Goal: Information Seeking & Learning: Find contact information

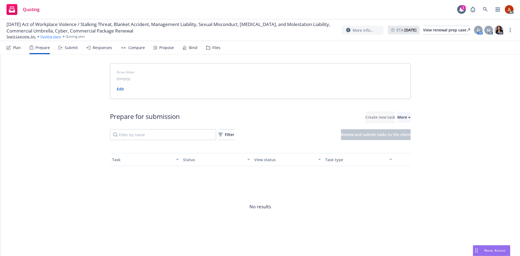
click at [51, 37] on link "Quoting plans" at bounding box center [50, 36] width 21 height 5
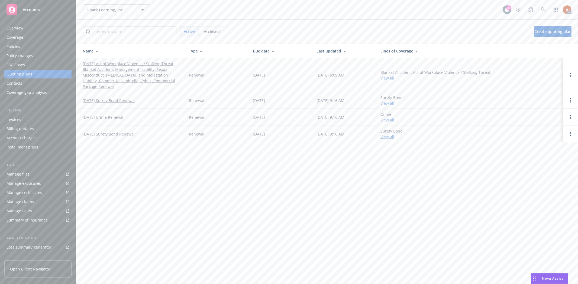
click at [11, 26] on div "Overview" at bounding box center [14, 28] width 17 height 9
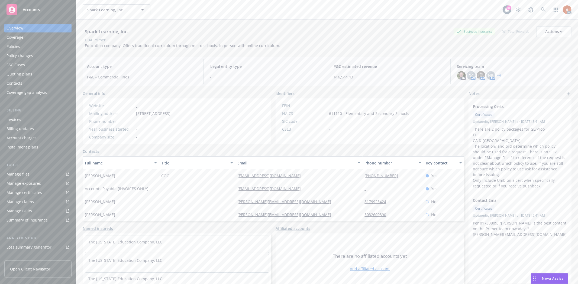
click at [14, 44] on div "Policies" at bounding box center [13, 46] width 14 height 9
click at [17, 44] on div "Policies" at bounding box center [13, 46] width 14 height 9
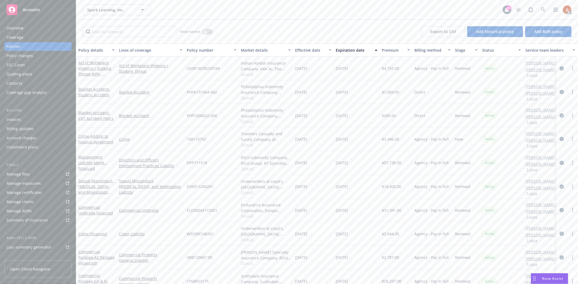
click at [286, 26] on div "Show inactive Export to CSV Add historical policy Add BOR policy" at bounding box center [326, 32] width 501 height 24
click at [240, 30] on div "Show inactive Export to CSV Add historical policy Add BOR policy" at bounding box center [326, 32] width 501 height 24
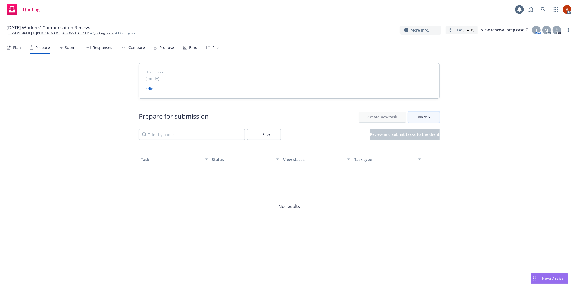
click at [415, 115] on button "More" at bounding box center [423, 117] width 31 height 11
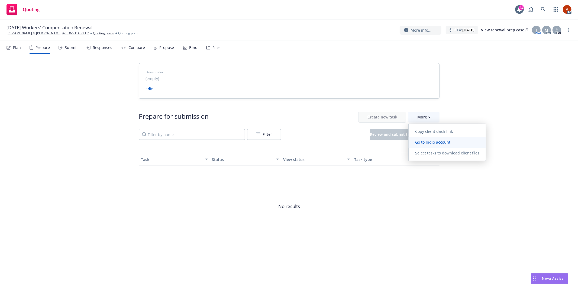
click at [426, 141] on span "Go to Indio account" at bounding box center [432, 142] width 48 height 5
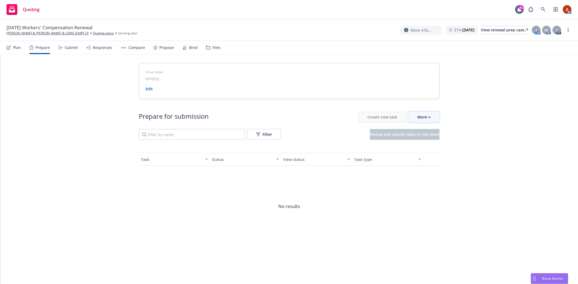
click at [424, 119] on div "More" at bounding box center [423, 117] width 13 height 10
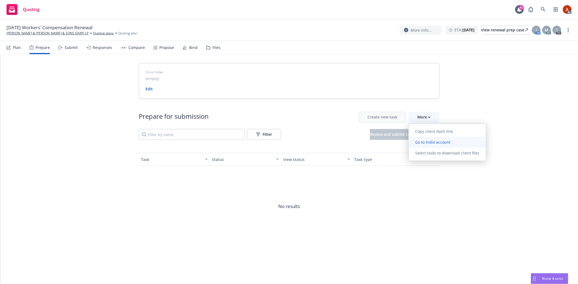
click at [436, 144] on span "Go to Indio account" at bounding box center [432, 142] width 48 height 5
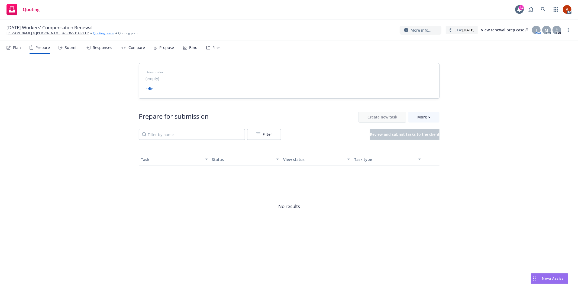
click at [93, 33] on link "Quoting plans" at bounding box center [103, 33] width 21 height 5
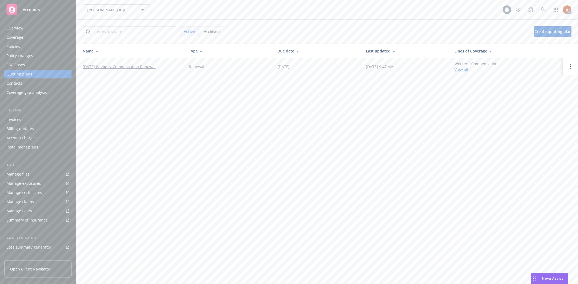
click at [15, 47] on div "Policies" at bounding box center [13, 46] width 14 height 9
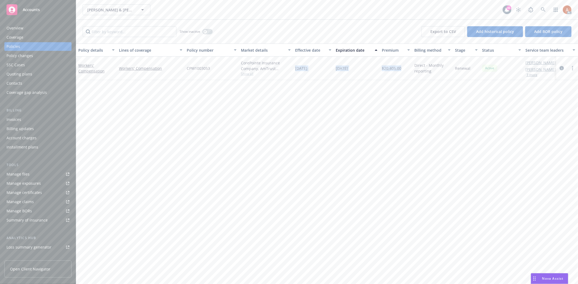
drag, startPoint x: 295, startPoint y: 69, endPoint x: 400, endPoint y: 69, distance: 104.8
click at [400, 69] on div "Workers' Compensation Workers' Compensation CPW1003053 CorePointe Insurance Com…" at bounding box center [337, 69] width 523 height 24
click at [350, 110] on div "Policy details Lines of coverage Policy number Market details Effective date Ex…" at bounding box center [326, 164] width 501 height 241
click at [17, 27] on div "Overview" at bounding box center [14, 28] width 17 height 9
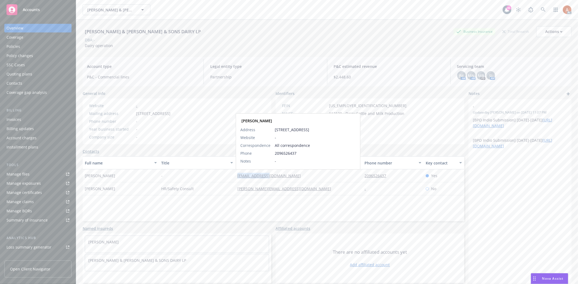
drag, startPoint x: 230, startPoint y: 178, endPoint x: 267, endPoint y: 176, distance: 37.1
click at [267, 176] on div "David Barroso - dbaroso@aol.com David Barroso Address 6902 Le Grand Rd Merced, …" at bounding box center [273, 176] width 381 height 13
copy div "[EMAIL_ADDRESS][DOMAIN_NAME]"
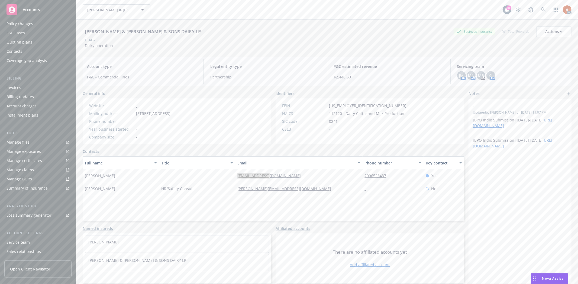
scroll to position [59, 0]
click at [26, 216] on div "Service team" at bounding box center [17, 215] width 23 height 9
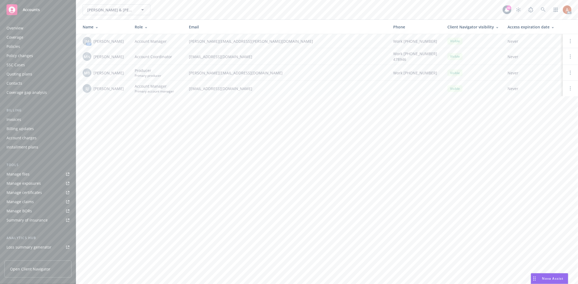
click at [22, 74] on div "Quoting plans" at bounding box center [19, 74] width 26 height 9
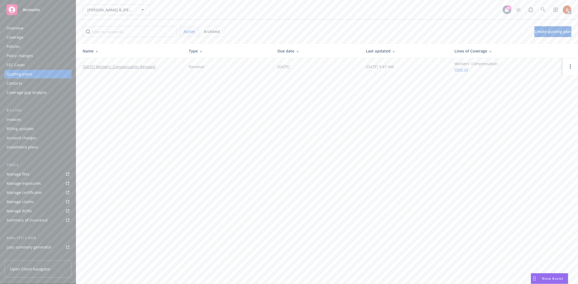
drag, startPoint x: 82, startPoint y: 63, endPoint x: 166, endPoint y: 69, distance: 84.5
click at [166, 69] on td "11/19/25 Workers' Compensation Renewal" at bounding box center [130, 66] width 108 height 17
copy link "11/19/25 Workers' Compensation Renewal"
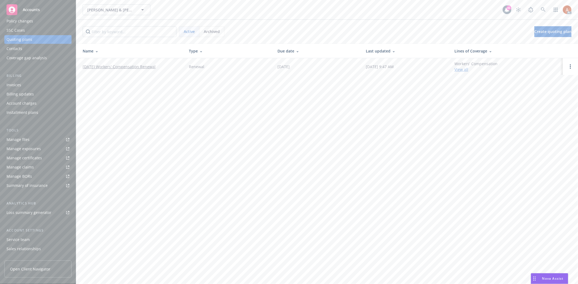
scroll to position [59, 0]
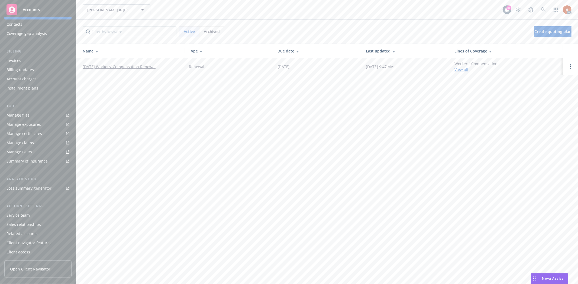
click at [18, 215] on div "Service team" at bounding box center [17, 215] width 23 height 9
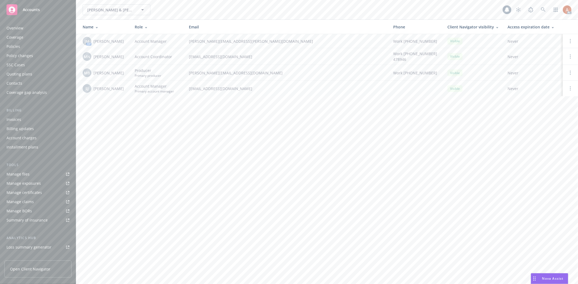
scroll to position [59, 0]
drag, startPoint x: 93, startPoint y: 40, endPoint x: 126, endPoint y: 42, distance: 32.8
click at [126, 42] on div "JM AM Jennifer Martinez" at bounding box center [104, 41] width 43 height 9
click at [17, 27] on div "Overview" at bounding box center [14, 28] width 17 height 9
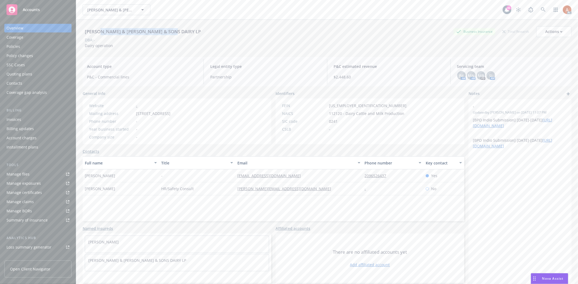
drag, startPoint x: 99, startPoint y: 31, endPoint x: 181, endPoint y: 36, distance: 81.9
click at [181, 36] on div "JOE & RENEE BARROSO & SONS DAIRY LP Business Insurance Total Rewards Actions" at bounding box center [327, 31] width 488 height 11
click at [28, 213] on div "Service team" at bounding box center [17, 215] width 23 height 9
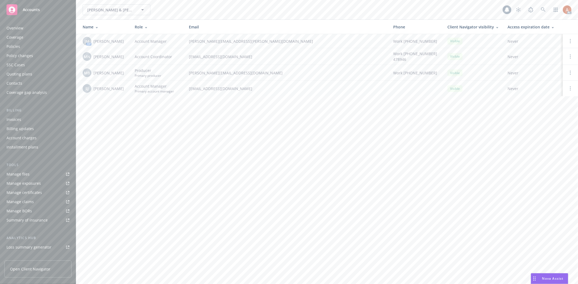
scroll to position [59, 0]
drag, startPoint x: 93, startPoint y: 40, endPoint x: 129, endPoint y: 41, distance: 36.8
click at [129, 41] on td "JM AM Jennifer Martinez" at bounding box center [103, 41] width 54 height 14
copy span "[PERSON_NAME]"
drag, startPoint x: 98, startPoint y: 56, endPoint x: 129, endPoint y: 58, distance: 30.9
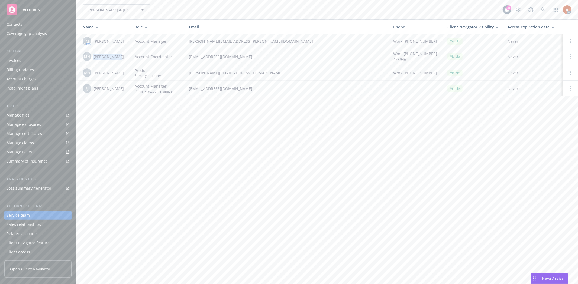
click at [129, 58] on td "MN Megan Napoli" at bounding box center [103, 56] width 54 height 17
copy div "[PERSON_NAME]"
drag, startPoint x: 92, startPoint y: 72, endPoint x: 124, endPoint y: 74, distance: 32.0
click at [124, 74] on div "MB Mike Bone" at bounding box center [104, 73] width 43 height 9
copy div "[PERSON_NAME]"
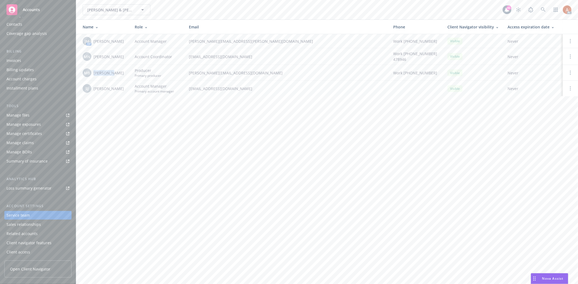
drag, startPoint x: 93, startPoint y: 88, endPoint x: 121, endPoint y: 90, distance: 28.8
click at [121, 90] on div "SJ Sahleem Julien" at bounding box center [104, 88] width 43 height 9
copy span "[PERSON_NAME]"
drag, startPoint x: 166, startPoint y: 148, endPoint x: 141, endPoint y: 107, distance: 47.5
click at [166, 148] on div "JOE & RENEE BARROSO & SONS DAIRY LP JOE & RENEE BARROSO & SONS DAIRY LP 41 AC N…" at bounding box center [326, 142] width 501 height 284
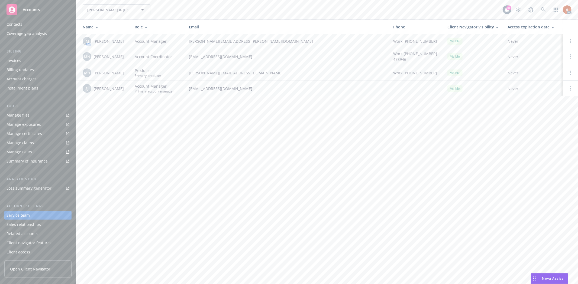
drag, startPoint x: 94, startPoint y: 88, endPoint x: 129, endPoint y: 91, distance: 35.1
click at [129, 91] on td "SJ Sahleem Julien" at bounding box center [103, 89] width 54 height 16
copy span "[PERSON_NAME]"
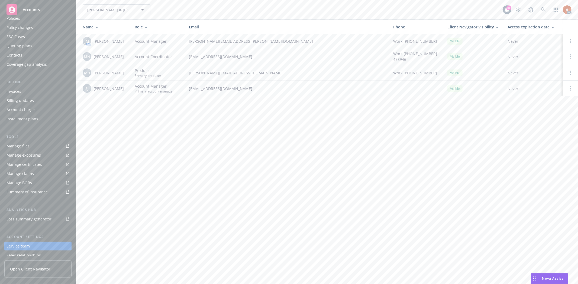
scroll to position [0, 0]
click at [12, 27] on div "Overview" at bounding box center [14, 28] width 17 height 9
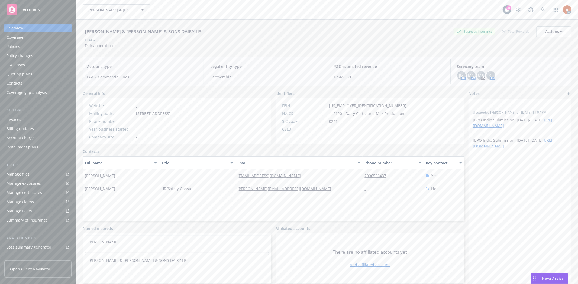
drag, startPoint x: 134, startPoint y: 110, endPoint x: 168, endPoint y: 113, distance: 34.2
click at [168, 113] on div "Website - Mailing address 6902 Le Grand Rd, Merced, CA, 95341 Phone number - Ye…" at bounding box center [130, 121] width 86 height 37
click at [172, 110] on div "Website - Mailing address 6902 Le Grand Rd, Merced, CA, 95341 Phone number - Ye…" at bounding box center [130, 121] width 86 height 37
drag, startPoint x: 173, startPoint y: 110, endPoint x: 175, endPoint y: 112, distance: 3.8
click at [172, 110] on div "Website - Mailing address 6902 Le Grand Rd, Merced, CA, 95341 Phone number - Ye…" at bounding box center [130, 121] width 86 height 37
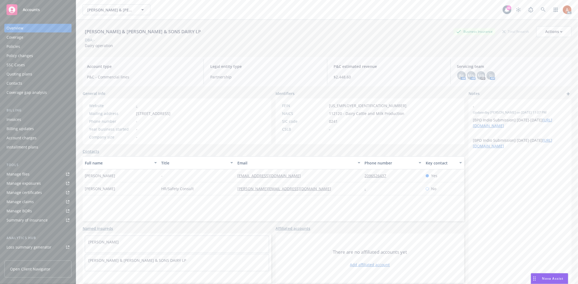
copy span "Merced"
click at [170, 113] on span "[STREET_ADDRESS]" at bounding box center [153, 114] width 34 height 6
click at [170, 113] on span "6902 Le Grand Rd, Merced, CA, 95341" at bounding box center [153, 114] width 34 height 6
copy span "95341"
click at [240, 129] on div "Website - Mailing address 6902 Le Grand Rd, Merced, CA, 95341 Phone number - Ye…" at bounding box center [177, 122] width 188 height 46
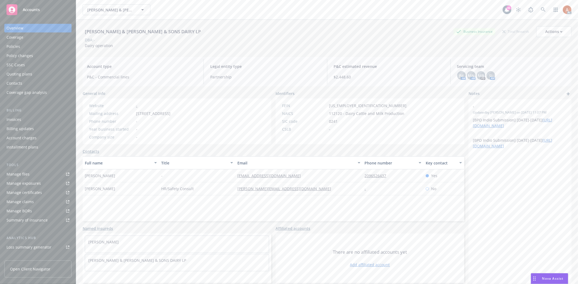
click at [329, 110] on div "FEIN 26-4000431 NAICS 112120 - Dairy Cattle and Milk Production SIC code 0241 C…" at bounding box center [344, 117] width 129 height 29
click at [332, 112] on span "112120 - Dairy Cattle and Milk Production" at bounding box center [366, 114] width 75 height 6
copy span "112120"
drag, startPoint x: 324, startPoint y: 105, endPoint x: 369, endPoint y: 107, distance: 44.5
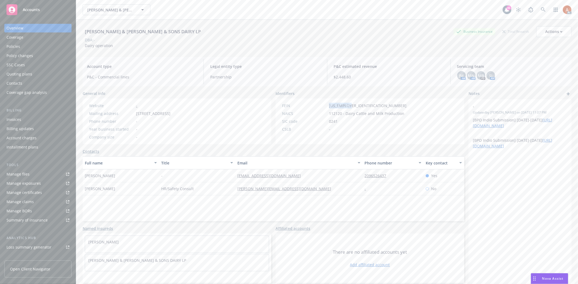
click at [369, 107] on div "FEIN 26-4000431" at bounding box center [344, 106] width 129 height 6
click at [138, 203] on div "Full name Title Email Phone number Key contact David Barroso - dbaroso@aol.com …" at bounding box center [273, 189] width 381 height 65
drag, startPoint x: 82, startPoint y: 175, endPoint x: 112, endPoint y: 176, distance: 30.1
click at [112, 176] on div "David Barroso" at bounding box center [121, 176] width 76 height 13
drag, startPoint x: 227, startPoint y: 174, endPoint x: 283, endPoint y: 177, distance: 56.1
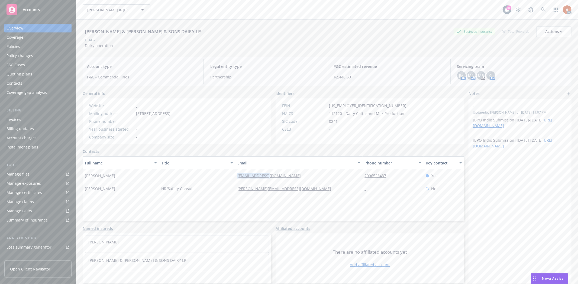
click at [283, 177] on div "David Barroso - dbaroso@aol.com 2096526437 Yes" at bounding box center [273, 176] width 381 height 13
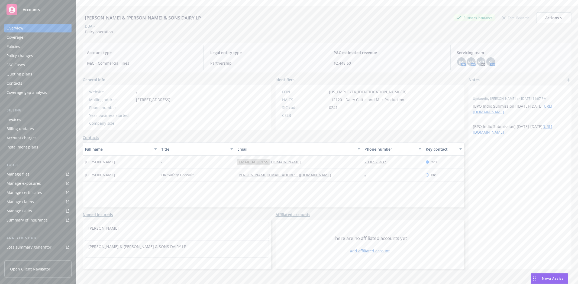
scroll to position [20, 0]
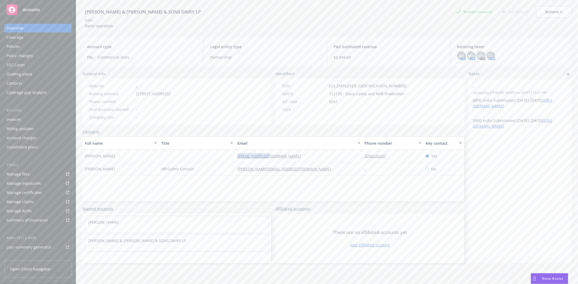
click at [12, 47] on div "Policies" at bounding box center [13, 46] width 14 height 9
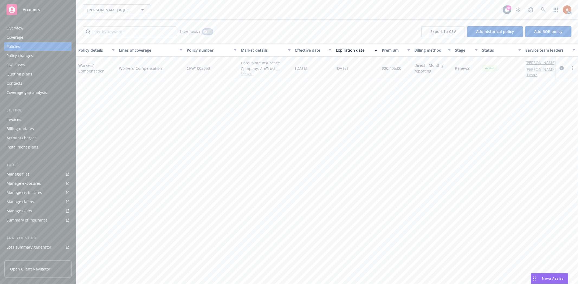
click at [205, 31] on icon "button" at bounding box center [205, 32] width 2 height 2
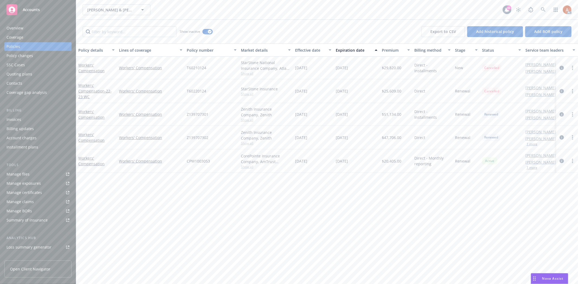
click at [308, 51] on div "Effective date" at bounding box center [310, 50] width 30 height 6
click at [249, 76] on span "Show all" at bounding box center [266, 73] width 50 height 5
drag, startPoint x: 186, startPoint y: 105, endPoint x: 239, endPoint y: 106, distance: 53.1
click at [239, 106] on div "Writing company CorePointe Insurance Company Carrier AmTrust Financial Services…" at bounding box center [236, 109] width 108 height 61
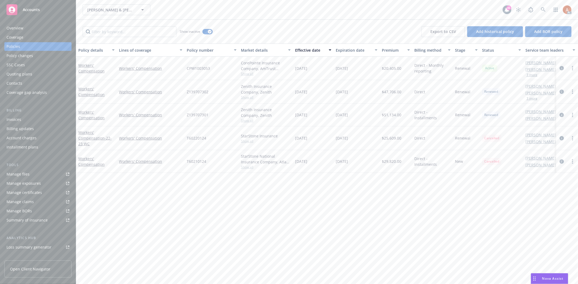
click at [296, 73] on div "11/19/2024" at bounding box center [313, 69] width 41 height 24
click at [245, 101] on div "Zenith Insurance Company, Zenith Show all" at bounding box center [266, 92] width 54 height 24
click at [245, 97] on span "Show all" at bounding box center [266, 97] width 50 height 5
click at [190, 131] on span "Zenith" at bounding box center [236, 129] width 100 height 6
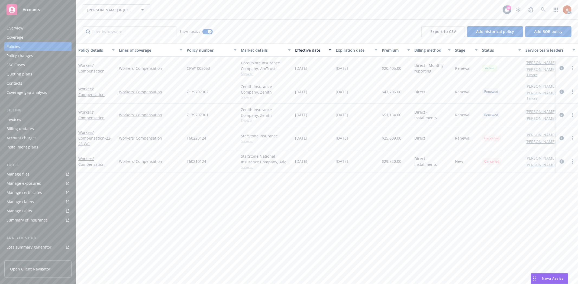
drag, startPoint x: 328, startPoint y: 84, endPoint x: 321, endPoint y: 87, distance: 8.0
click at [328, 84] on div "11/19/2023" at bounding box center [313, 92] width 41 height 24
click at [243, 122] on span "Show all" at bounding box center [266, 120] width 50 height 5
drag, startPoint x: 188, startPoint y: 151, endPoint x: 213, endPoint y: 155, distance: 24.6
click at [213, 155] on div "Writing company Zenith Insurance Company Carrier Zenith Program admin - Wholesa…" at bounding box center [236, 155] width 108 height 61
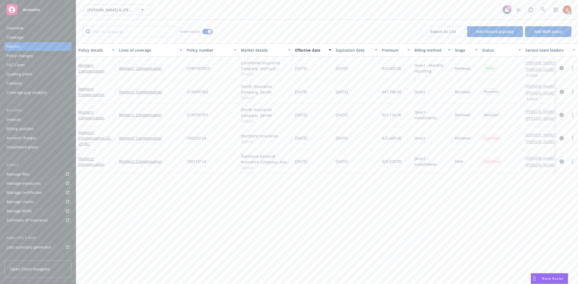
click at [324, 211] on div "Policy details Lines of coverage Policy number Market details Effective date Ex…" at bounding box center [326, 164] width 501 height 241
click at [187, 114] on span "Z139707301" at bounding box center [198, 115] width 22 height 6
drag, startPoint x: 186, startPoint y: 68, endPoint x: 221, endPoint y: 69, distance: 35.2
click at [221, 69] on div "CPW1003053" at bounding box center [211, 69] width 54 height 24
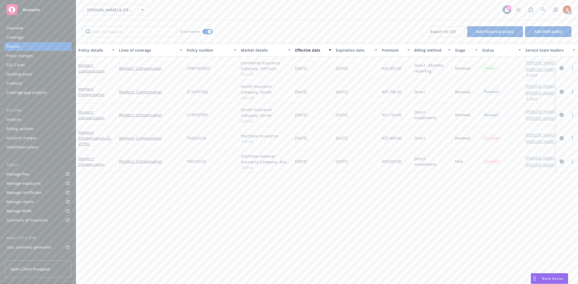
click at [197, 92] on span "Z139707302" at bounding box center [198, 92] width 22 height 6
click at [393, 67] on span "$20,405.00" at bounding box center [391, 69] width 19 height 6
click at [390, 91] on span "$47,706.00" at bounding box center [391, 92] width 19 height 6
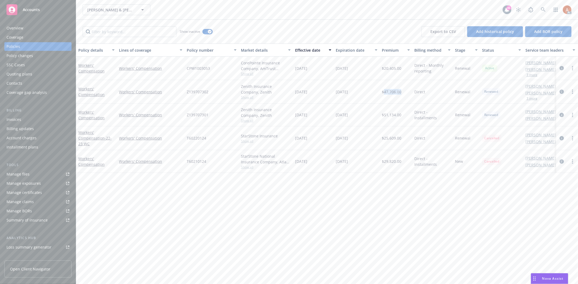
click at [390, 91] on span "$47,706.00" at bounding box center [391, 92] width 19 height 6
click at [394, 116] on span "$51,134.00" at bounding box center [391, 115] width 19 height 6
drag, startPoint x: 296, startPoint y: 113, endPoint x: 367, endPoint y: 112, distance: 71.2
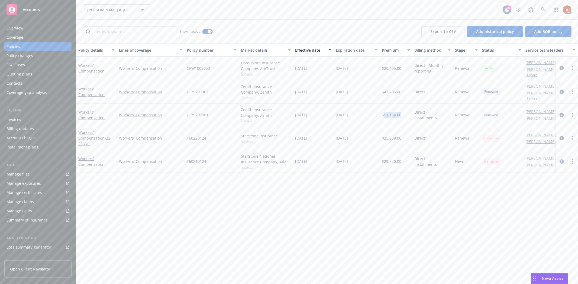
click at [367, 112] on div "Workers' Compensation Workers' Compensation Z139707301 Zenith Insurance Company…" at bounding box center [337, 115] width 523 height 23
drag, startPoint x: 296, startPoint y: 137, endPoint x: 371, endPoint y: 137, distance: 75.8
click at [371, 137] on div "Workers' Compensation - 22-23 WC Workers' Compensation T60220124 StarStone Insu…" at bounding box center [337, 138] width 523 height 24
click at [348, 197] on div "Policy details Lines of coverage Policy number Market details Effective date Ex…" at bounding box center [326, 164] width 501 height 241
drag, startPoint x: 297, startPoint y: 161, endPoint x: 345, endPoint y: 162, distance: 47.7
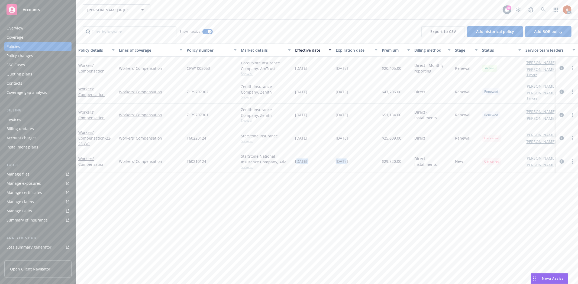
click at [345, 162] on div "Workers' Compensation Workers' Compensation T60210124 StarStone National Insura…" at bounding box center [337, 161] width 523 height 23
drag, startPoint x: 302, startPoint y: 137, endPoint x: 358, endPoint y: 137, distance: 55.2
click at [358, 137] on div "Workers' Compensation - 22-23 WC Workers' Compensation T60220124 StarStone Insu…" at bounding box center [337, 138] width 523 height 24
drag, startPoint x: 327, startPoint y: 201, endPoint x: 325, endPoint y: 171, distance: 30.4
click at [327, 201] on div "Policy details Lines of coverage Policy number Market details Effective date Ex…" at bounding box center [326, 164] width 501 height 241
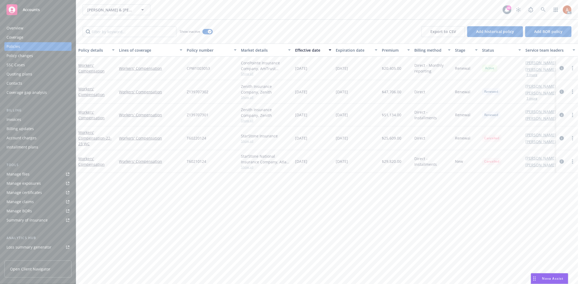
click at [243, 142] on span "Show all" at bounding box center [266, 141] width 50 height 5
drag, startPoint x: 185, startPoint y: 172, endPoint x: 225, endPoint y: 172, distance: 40.6
click at [225, 172] on div "Writing company - Carrier StarStone Insurance Program admin - Wholesaler -" at bounding box center [236, 176] width 108 height 61
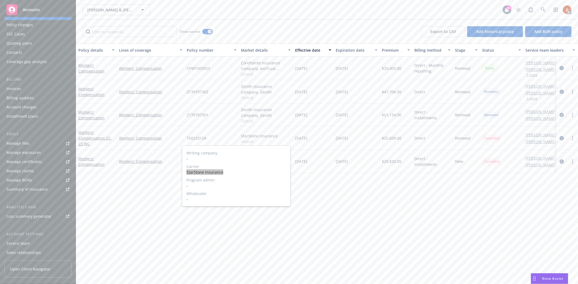
scroll to position [59, 0]
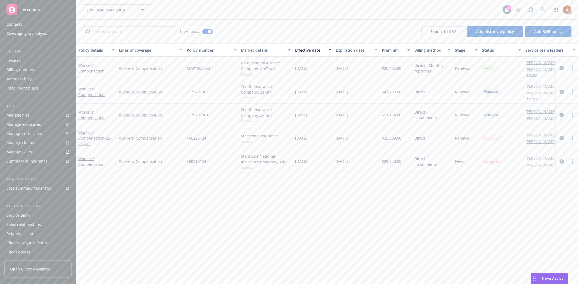
click at [22, 216] on div "Service team" at bounding box center [17, 215] width 23 height 9
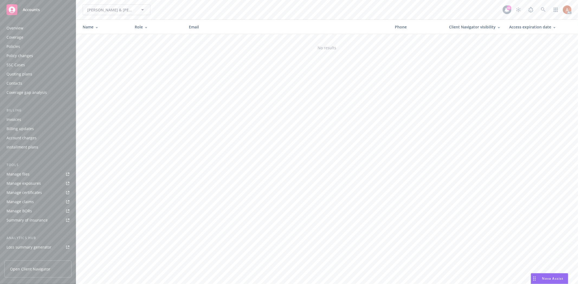
scroll to position [59, 0]
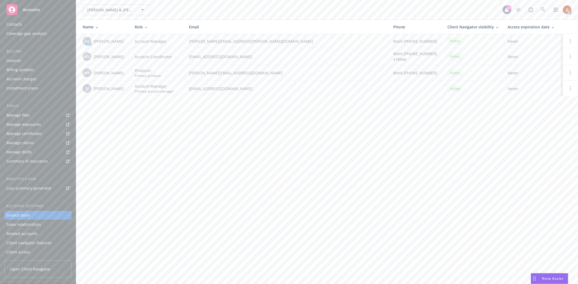
drag, startPoint x: 93, startPoint y: 88, endPoint x: 122, endPoint y: 90, distance: 29.6
click at [122, 90] on div "SJ Sahleem Julien" at bounding box center [104, 88] width 43 height 9
click at [130, 132] on div "JOE & RENEE BARROSO & SONS DAIRY LP JOE & RENEE BARROSO & SONS DAIRY LP 41 AC N…" at bounding box center [326, 142] width 501 height 284
drag, startPoint x: 93, startPoint y: 40, endPoint x: 97, endPoint y: 40, distance: 4.3
click at [97, 40] on div "JM AM Jennifer Martinez" at bounding box center [104, 41] width 43 height 9
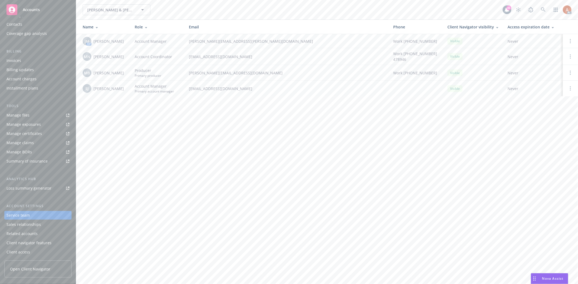
click at [135, 101] on div "Name Role Email Phone Client Navigator visibility Access expiration date JM AM …" at bounding box center [326, 61] width 501 height 83
drag, startPoint x: 187, startPoint y: 89, endPoint x: 247, endPoint y: 91, distance: 59.3
click at [247, 91] on td "sahleem.julien@newfront.com" at bounding box center [286, 89] width 204 height 16
click at [254, 154] on div "JOE & RENEE BARROSO & SONS DAIRY LP JOE & RENEE BARROSO & SONS DAIRY LP 41 AC N…" at bounding box center [326, 142] width 501 height 284
click at [207, 155] on div "JOE & RENEE BARROSO & SONS DAIRY LP JOE & RENEE BARROSO & SONS DAIRY LP 41 AC N…" at bounding box center [326, 142] width 501 height 284
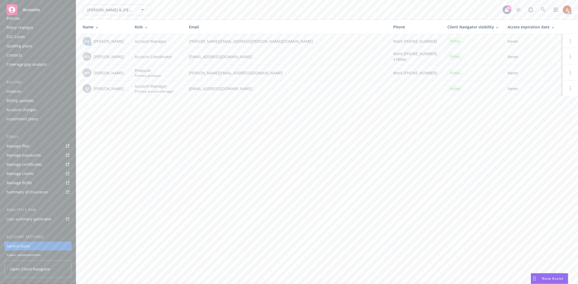
scroll to position [0, 0]
click at [13, 45] on div "Policies" at bounding box center [13, 46] width 14 height 9
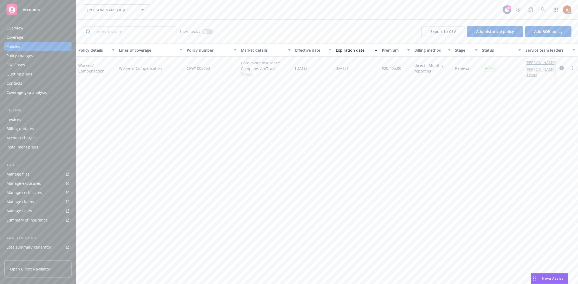
click at [563, 69] on icon "circleInformation" at bounding box center [561, 68] width 4 height 4
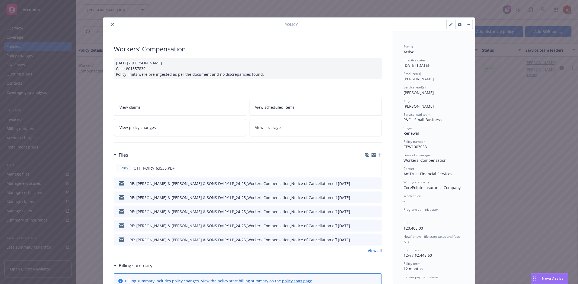
click at [372, 251] on link "View all" at bounding box center [374, 251] width 14 height 6
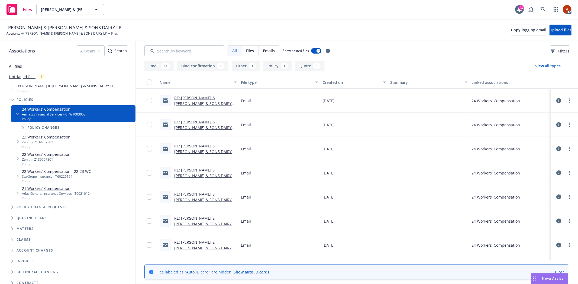
click at [273, 63] on button "Policy 1" at bounding box center [277, 66] width 29 height 11
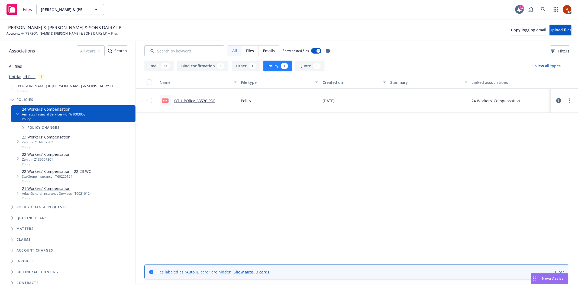
click at [198, 101] on link "OTH_POlicy_63536.PDF" at bounding box center [194, 100] width 41 height 5
click at [50, 33] on link "JOE & RENEE BARROSO & SONS DAIRY LP" at bounding box center [66, 33] width 82 height 5
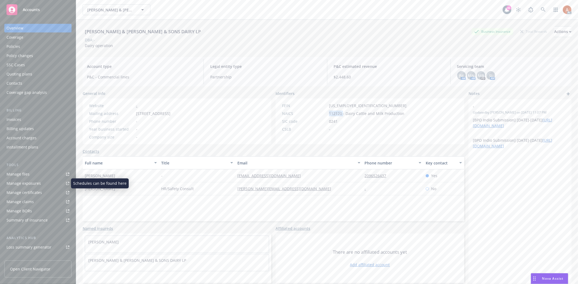
click at [35, 180] on div "Manage exposures" at bounding box center [23, 183] width 34 height 9
click at [343, 132] on div "CSLB -" at bounding box center [344, 129] width 129 height 6
drag, startPoint x: 326, startPoint y: 105, endPoint x: 350, endPoint y: 105, distance: 24.1
click at [349, 105] on div "FEIN 26-4000431" at bounding box center [344, 106] width 129 height 6
copy span "26-4000431"
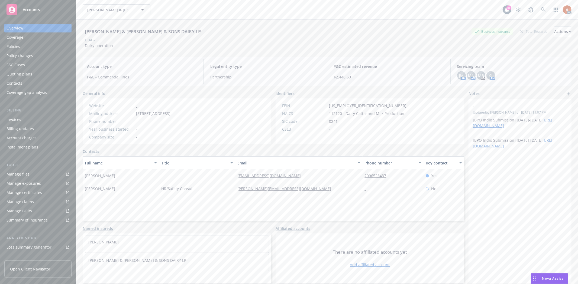
click at [347, 121] on div "SIC code 0241" at bounding box center [344, 122] width 129 height 6
drag, startPoint x: 139, startPoint y: 113, endPoint x: 167, endPoint y: 113, distance: 28.4
click at [167, 113] on div "Mailing address 6902 Le Grand Rd, Merced, CA, 95341" at bounding box center [130, 114] width 86 height 6
click at [170, 115] on span "6902 Le Grand Rd, Merced, CA, 95341" at bounding box center [153, 114] width 34 height 6
click at [170, 114] on span "6902 Le Grand Rd, Merced, CA, 95341" at bounding box center [153, 114] width 34 height 6
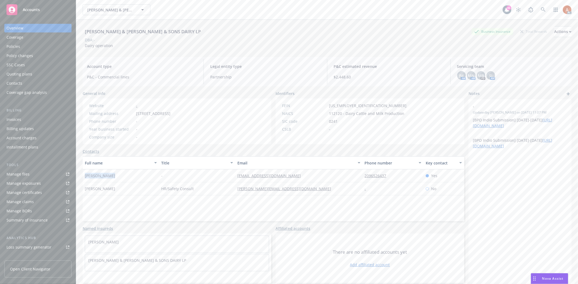
drag, startPoint x: 85, startPoint y: 175, endPoint x: 115, endPoint y: 174, distance: 29.5
click at [115, 174] on div "David Barroso" at bounding box center [121, 176] width 76 height 13
drag, startPoint x: 221, startPoint y: 172, endPoint x: 289, endPoint y: 172, distance: 67.7
click at [289, 172] on div "David Barroso - dbaroso@aol.com 2096526437 Yes" at bounding box center [273, 176] width 381 height 13
click at [12, 45] on div "Policies" at bounding box center [13, 46] width 14 height 9
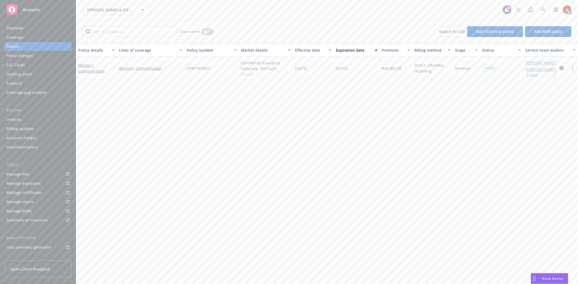
click at [206, 31] on icon "button" at bounding box center [205, 32] width 2 height 2
click at [131, 31] on input "Filter by keyword..." at bounding box center [130, 31] width 94 height 11
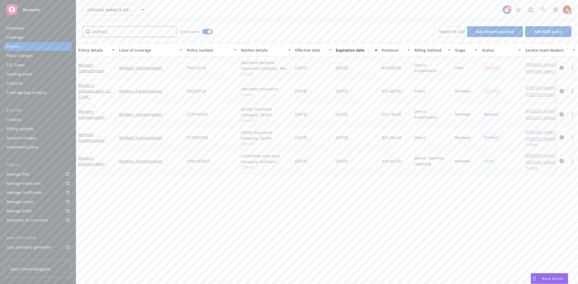
type input "WORKER"
click at [308, 51] on div "Effective date" at bounding box center [310, 50] width 30 height 6
drag, startPoint x: 339, startPoint y: 70, endPoint x: 404, endPoint y: 70, distance: 65.0
click at [404, 70] on div "Workers' Compensation Workers' Compensation CPW1003053 CorePointe Insurance Com…" at bounding box center [337, 69] width 523 height 24
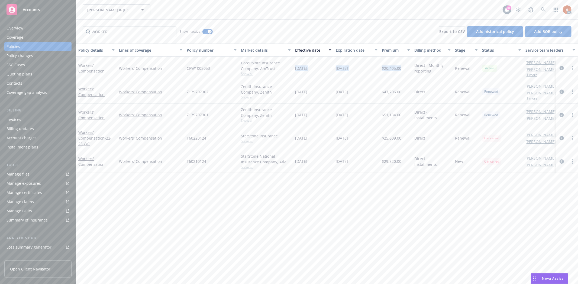
click at [307, 69] on span "[DATE]" at bounding box center [301, 69] width 12 height 6
click at [249, 74] on span "Show all" at bounding box center [266, 73] width 50 height 5
click at [247, 98] on span "Show all" at bounding box center [266, 97] width 50 height 5
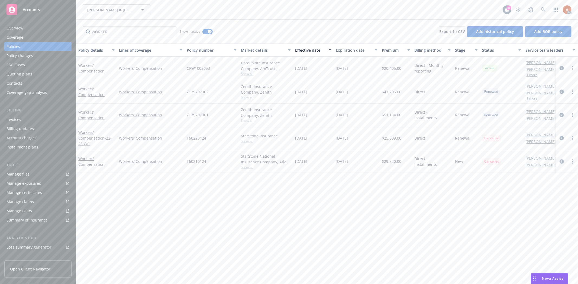
click at [250, 120] on span "Show all" at bounding box center [266, 120] width 50 height 5
drag, startPoint x: 384, startPoint y: 68, endPoint x: 404, endPoint y: 68, distance: 20.0
click at [404, 68] on div "$20,405.00" at bounding box center [395, 69] width 32 height 24
drag, startPoint x: 391, startPoint y: 94, endPoint x: 400, endPoint y: 93, distance: 9.5
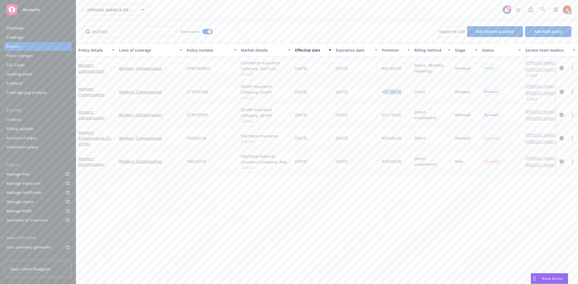
click at [400, 93] on div "$47,706.00" at bounding box center [395, 92] width 32 height 24
drag, startPoint x: 383, startPoint y: 115, endPoint x: 402, endPoint y: 115, distance: 19.2
click at [402, 115] on div "$51,134.00" at bounding box center [395, 115] width 32 height 23
click at [22, 28] on div "Overview" at bounding box center [14, 28] width 17 height 9
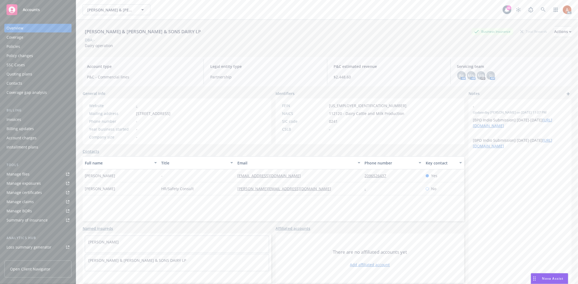
click at [334, 113] on span "112120 - Dairy Cattle and Milk Production" at bounding box center [366, 114] width 75 height 6
copy span "112120"
click at [19, 217] on div "Service team" at bounding box center [17, 215] width 23 height 9
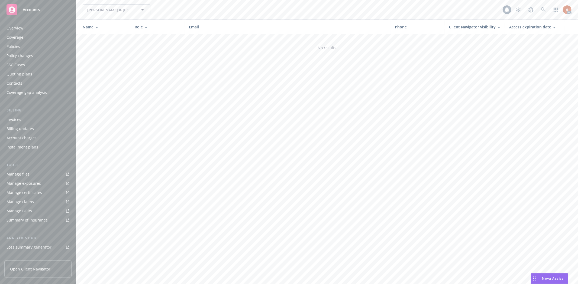
scroll to position [59, 0]
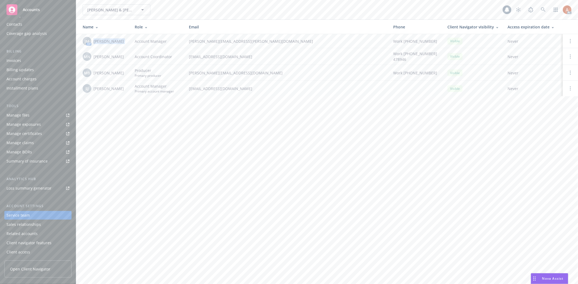
drag, startPoint x: 94, startPoint y: 40, endPoint x: 132, endPoint y: 40, distance: 38.2
click at [132, 40] on tr "JM AM Jennifer Martinez Account Manager jennifer.martinez@newfront.com Work (20…" at bounding box center [326, 41] width 501 height 14
click at [107, 97] on div "Name Role Email Phone Client Navigator visibility Access expiration date JM AM …" at bounding box center [326, 61] width 501 height 83
drag, startPoint x: 192, startPoint y: 82, endPoint x: 140, endPoint y: 54, distance: 59.6
click at [193, 82] on td "sahleem.julien@newfront.com" at bounding box center [286, 89] width 204 height 16
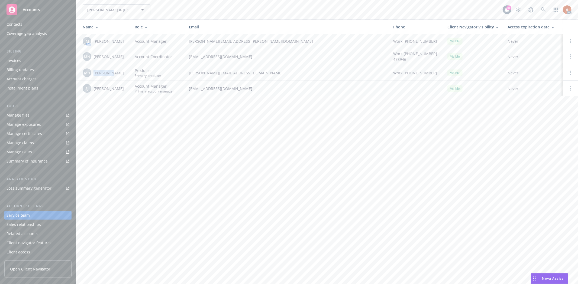
drag, startPoint x: 91, startPoint y: 74, endPoint x: 112, endPoint y: 74, distance: 20.9
click at [112, 74] on div "MB Mike Bone" at bounding box center [104, 73] width 43 height 9
click at [131, 87] on td "Account Manager Primary account manager" at bounding box center [157, 89] width 54 height 16
drag, startPoint x: 93, startPoint y: 88, endPoint x: 121, endPoint y: 87, distance: 27.9
click at [121, 87] on div "SJ Sahleem Julien" at bounding box center [104, 88] width 43 height 9
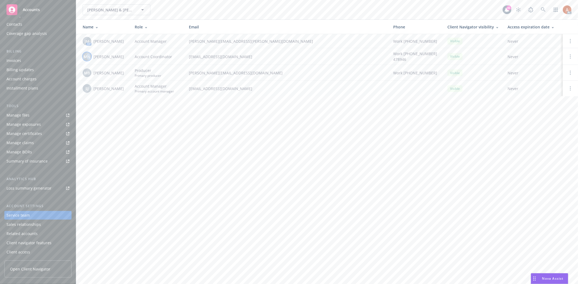
click at [89, 54] on span "MN" at bounding box center [87, 57] width 6 height 6
drag, startPoint x: 88, startPoint y: 37, endPoint x: 134, endPoint y: 40, distance: 46.4
click at [134, 40] on tr "JM AM Jennifer Martinez Account Manager jennifer.martinez@newfront.com Work (20…" at bounding box center [326, 41] width 501 height 14
click at [226, 139] on div "JOE & RENEE BARROSO & SONS DAIRY LP JOE & RENEE BARROSO & SONS DAIRY LP 41 AC N…" at bounding box center [326, 142] width 501 height 284
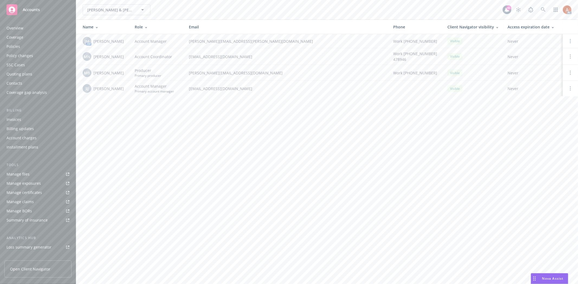
click at [15, 28] on div "Overview" at bounding box center [14, 28] width 17 height 9
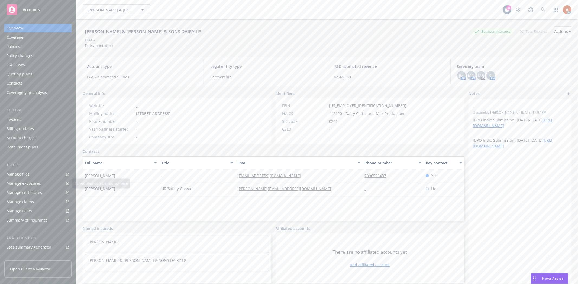
click at [19, 176] on div "Manage files" at bounding box center [17, 174] width 23 height 9
click at [12, 45] on div "Policies" at bounding box center [13, 46] width 14 height 9
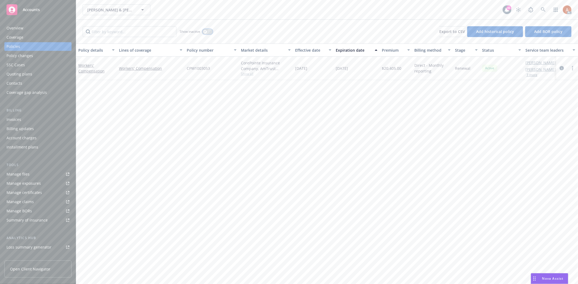
click at [205, 31] on icon "button" at bounding box center [205, 32] width 2 height 2
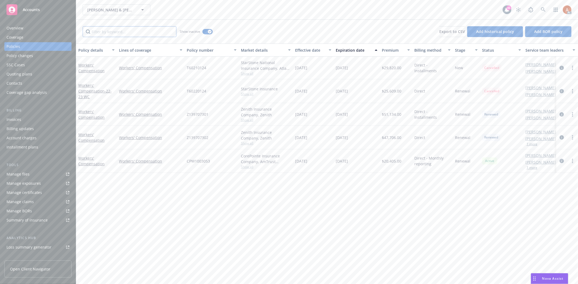
click at [137, 36] on input "Filter by keyword..." at bounding box center [130, 31] width 94 height 11
click at [306, 51] on div "Effective date" at bounding box center [310, 50] width 30 height 6
drag, startPoint x: 306, startPoint y: 51, endPoint x: 308, endPoint y: 62, distance: 11.0
click at [305, 51] on div "Effective date" at bounding box center [310, 50] width 30 height 6
click at [389, 68] on span "$20,405.00" at bounding box center [391, 69] width 19 height 6
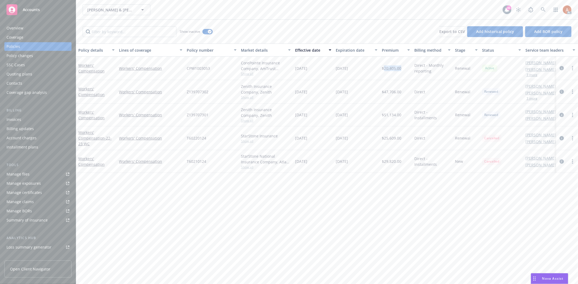
click at [389, 68] on span "$20,405.00" at bounding box center [391, 69] width 19 height 6
copy span "20,405.00"
click at [398, 82] on div "$47,706.00" at bounding box center [395, 92] width 32 height 24
click at [389, 68] on span "$20,405.00" at bounding box center [391, 69] width 19 height 6
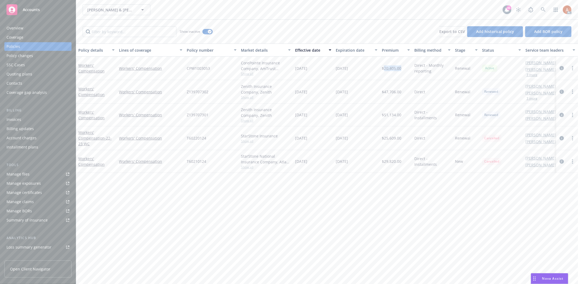
copy span "20,405.00"
click at [390, 68] on span "$20,405.00" at bounding box center [391, 69] width 19 height 6
click at [391, 91] on span "$47,706.00" at bounding box center [391, 92] width 19 height 6
copy span "47,706.00"
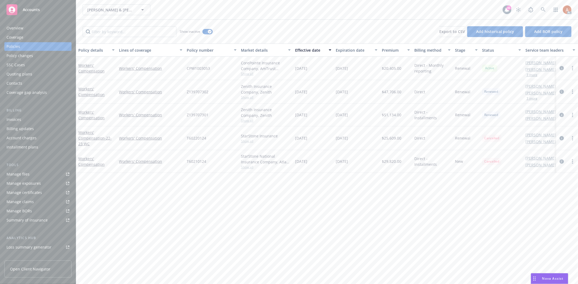
click at [392, 116] on span "$51,134.00" at bounding box center [391, 115] width 19 height 6
copy span "51,134.00"
click at [388, 92] on span "$47,706.00" at bounding box center [391, 92] width 19 height 6
click at [396, 114] on span "$51,134.00" at bounding box center [391, 115] width 19 height 6
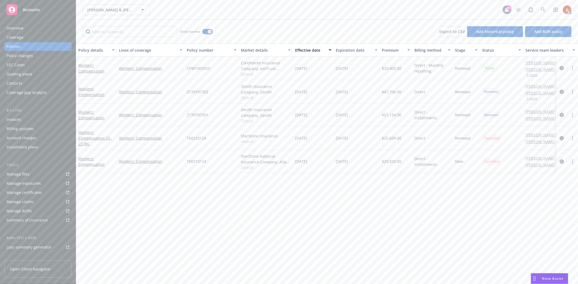
drag, startPoint x: 345, startPoint y: 67, endPoint x: 354, endPoint y: 123, distance: 56.8
click at [354, 123] on div "Workers' Compensation Workers' Compensation CPW1003053 CorePointe Insurance Com…" at bounding box center [337, 111] width 523 height 108
click at [347, 178] on div "Policy details Lines of coverage Policy number Market details Effective date Ex…" at bounding box center [326, 164] width 501 height 241
click at [13, 25] on div "Overview" at bounding box center [14, 28] width 17 height 9
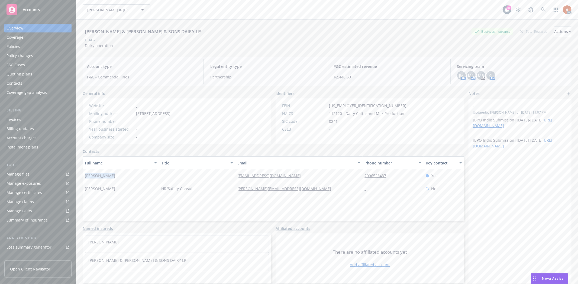
drag, startPoint x: 84, startPoint y: 174, endPoint x: 123, endPoint y: 172, distance: 39.3
click at [123, 172] on div "David Barroso" at bounding box center [121, 176] width 76 height 13
drag, startPoint x: 230, startPoint y: 175, endPoint x: 408, endPoint y: 177, distance: 177.6
click at [408, 177] on div "David Barroso - dbaroso@aol.com 2096526437 Yes" at bounding box center [273, 176] width 381 height 13
click at [17, 44] on div "Policies" at bounding box center [13, 46] width 14 height 9
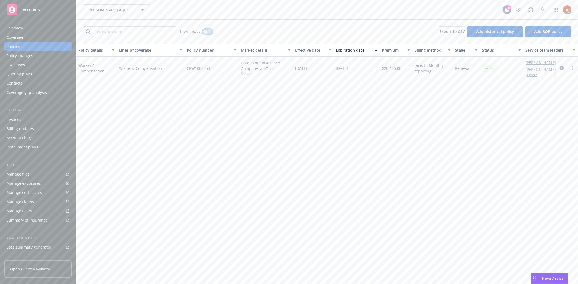
click at [207, 32] on button "button" at bounding box center [207, 31] width 10 height 5
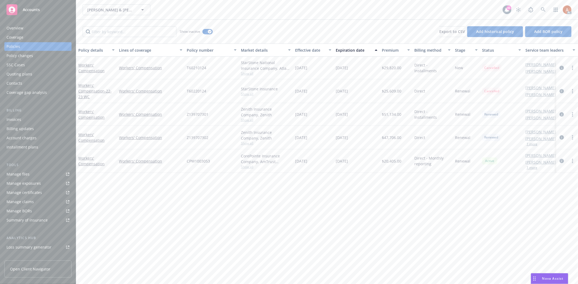
click at [306, 51] on div "Effective date" at bounding box center [310, 50] width 30 height 6
drag, startPoint x: 296, startPoint y: 67, endPoint x: 413, endPoint y: 68, distance: 117.0
click at [413, 68] on div "Workers' Compensation Workers' Compensation CPW1003053 CorePointe Insurance Com…" at bounding box center [337, 69] width 523 height 24
drag, startPoint x: 302, startPoint y: 93, endPoint x: 419, endPoint y: 89, distance: 116.8
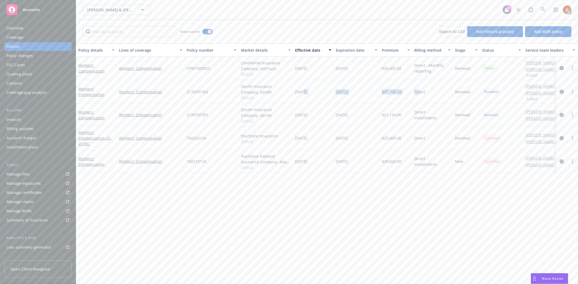
click at [419, 89] on div "Workers' Compensation Workers' Compensation Z139707302 Zenith Insurance Company…" at bounding box center [337, 92] width 523 height 24
drag, startPoint x: 302, startPoint y: 115, endPoint x: 554, endPoint y: 120, distance: 251.9
click at [403, 114] on div "Workers' Compensation Workers' Compensation Z139707301 Zenith Insurance Company…" at bounding box center [337, 115] width 523 height 23
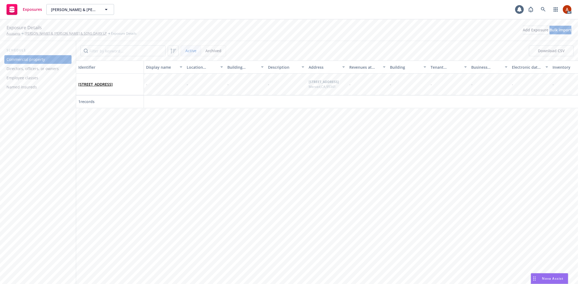
click at [37, 71] on div "Directors, officers, or owners" at bounding box center [32, 68] width 52 height 9
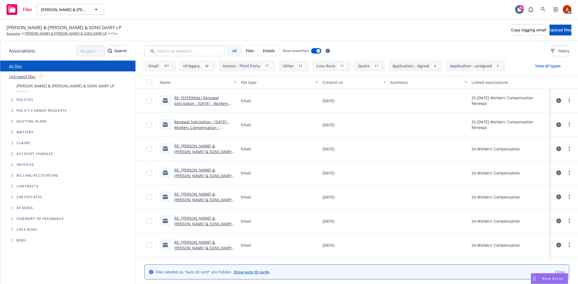
click at [401, 68] on button "Application - signed 4" at bounding box center [415, 66] width 54 height 11
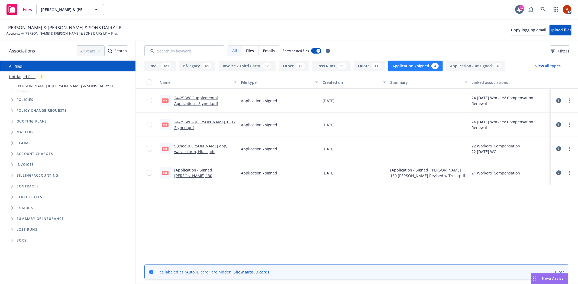
click at [211, 122] on link "24-25 WC - [PERSON_NAME] 130 - Signed.pdf" at bounding box center [204, 124] width 61 height 11
click at [194, 98] on link "24-25 WC Supplemental Application - Signed.pdf" at bounding box center [196, 100] width 44 height 11
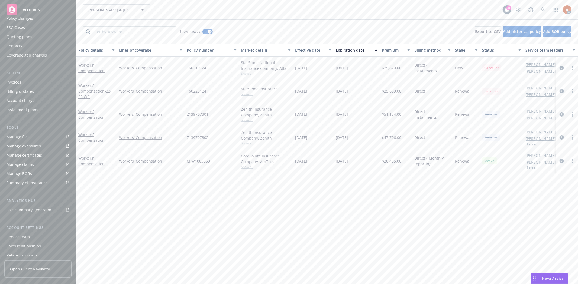
scroll to position [59, 0]
click at [22, 214] on div "Service team" at bounding box center [17, 215] width 23 height 9
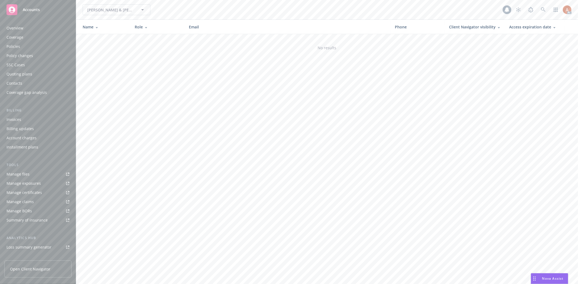
scroll to position [59, 0]
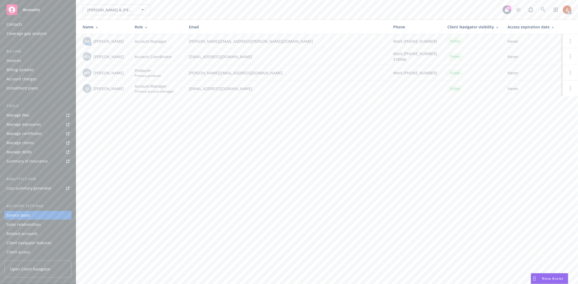
click at [98, 57] on span "[PERSON_NAME]" at bounding box center [108, 57] width 30 height 6
drag, startPoint x: 99, startPoint y: 73, endPoint x: 108, endPoint y: 74, distance: 9.8
click at [108, 74] on span "[PERSON_NAME]" at bounding box center [108, 73] width 30 height 6
drag, startPoint x: 101, startPoint y: 89, endPoint x: 114, endPoint y: 91, distance: 13.4
click at [114, 91] on span "[PERSON_NAME]" at bounding box center [108, 89] width 30 height 6
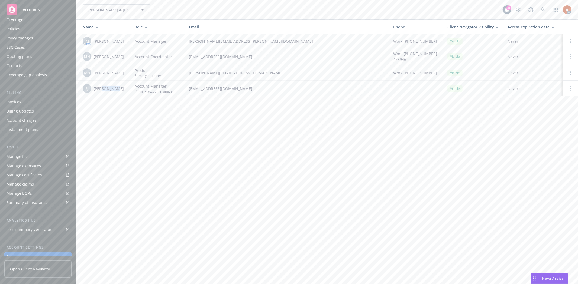
scroll to position [0, 0]
drag, startPoint x: 13, startPoint y: 27, endPoint x: 35, endPoint y: 19, distance: 23.7
click at [13, 27] on div "Overview" at bounding box center [14, 28] width 17 height 9
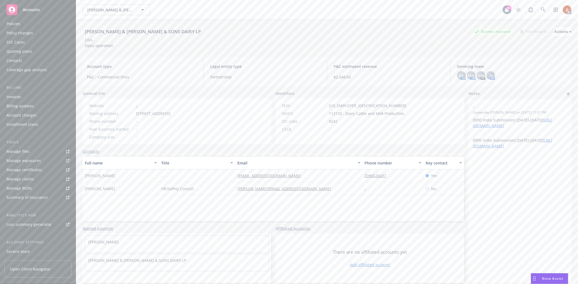
scroll to position [59, 0]
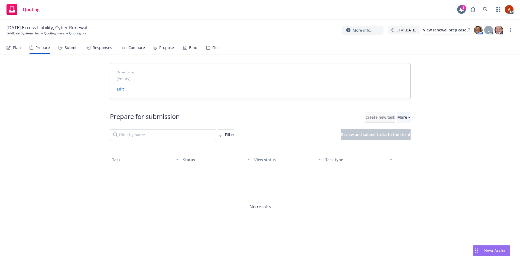
click at [394, 142] on span "Go to Indio account" at bounding box center [401, 141] width 48 height 5
click at [52, 31] on link "Quoting plans" at bounding box center [54, 33] width 21 height 5
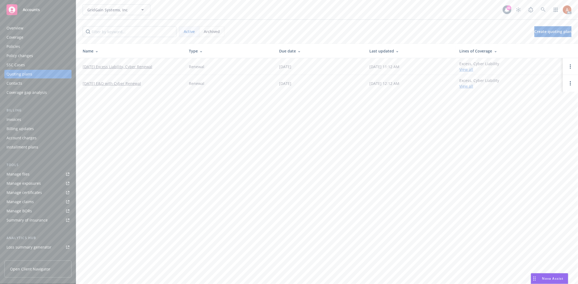
click at [13, 28] on div "Overview" at bounding box center [14, 28] width 17 height 9
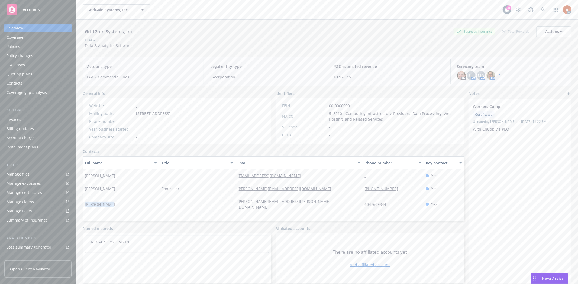
drag, startPoint x: 85, startPoint y: 203, endPoint x: 112, endPoint y: 204, distance: 27.4
click at [112, 204] on div "[PERSON_NAME]" at bounding box center [121, 204] width 76 height 18
drag, startPoint x: 228, startPoint y: 202, endPoint x: 292, endPoint y: 202, distance: 63.9
click at [292, 202] on div "[PERSON_NAME] - [PERSON_NAME][EMAIL_ADDRESS][PERSON_NAME][DOMAIN_NAME] 60476098…" at bounding box center [273, 204] width 381 height 18
click at [330, 205] on div "[PERSON_NAME][EMAIL_ADDRESS][PERSON_NAME][DOMAIN_NAME]" at bounding box center [298, 204] width 127 height 18
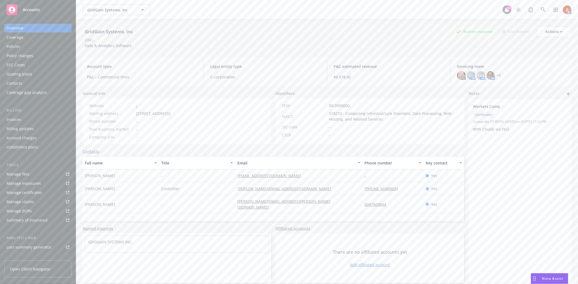
click at [363, 207] on div "6047609844" at bounding box center [392, 204] width 61 height 18
drag, startPoint x: 356, startPoint y: 198, endPoint x: 391, endPoint y: 203, distance: 36.1
click at [391, 203] on div "[PERSON_NAME] - [PERSON_NAME][EMAIL_ADDRESS][PERSON_NAME][DOMAIN_NAME] 60476098…" at bounding box center [273, 204] width 381 height 18
copy div "6047609844"
drag, startPoint x: 223, startPoint y: 188, endPoint x: 301, endPoint y: 189, distance: 78.3
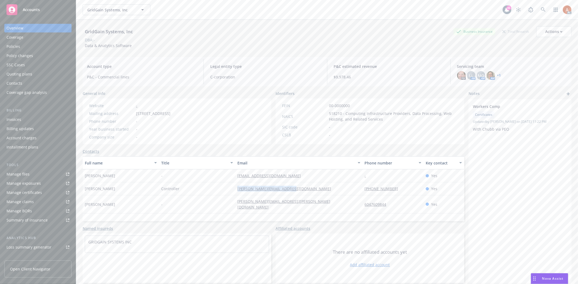
click at [301, 189] on div "[PERSON_NAME] Controller [PERSON_NAME][EMAIL_ADDRESS][DOMAIN_NAME] [PHONE_NUMBE…" at bounding box center [273, 188] width 381 height 13
copy div "[PERSON_NAME][EMAIL_ADDRESS][DOMAIN_NAME]"
click at [349, 193] on div "[PERSON_NAME][EMAIL_ADDRESS][DOMAIN_NAME]" at bounding box center [298, 188] width 127 height 13
drag, startPoint x: 358, startPoint y: 189, endPoint x: 405, endPoint y: 191, distance: 47.4
click at [405, 191] on div "[PERSON_NAME] Controller [PERSON_NAME][EMAIL_ADDRESS][DOMAIN_NAME] [PHONE_NUMBE…" at bounding box center [273, 188] width 381 height 13
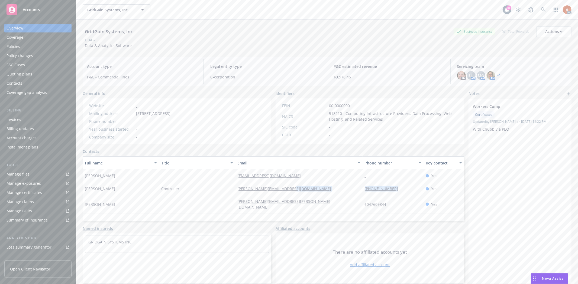
copy div "[PHONE_NUMBER]"
drag, startPoint x: 84, startPoint y: 175, endPoint x: 130, endPoint y: 175, distance: 46.3
click at [130, 175] on div "[PERSON_NAME]" at bounding box center [121, 176] width 76 height 13
copy span "[PERSON_NAME]"
drag, startPoint x: 220, startPoint y: 174, endPoint x: 228, endPoint y: 177, distance: 8.5
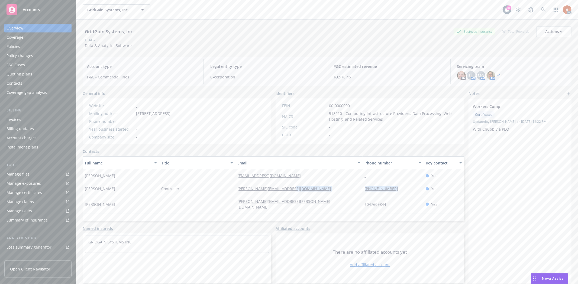
click at [220, 174] on div "-" at bounding box center [197, 176] width 76 height 13
drag, startPoint x: 232, startPoint y: 178, endPoint x: 327, endPoint y: 177, distance: 95.6
click at [327, 177] on div "[PERSON_NAME] - [PERSON_NAME][EMAIL_ADDRESS][DOMAIN_NAME] - Yes" at bounding box center [273, 176] width 381 height 13
copy div "[EMAIL_ADDRESS][DOMAIN_NAME]"
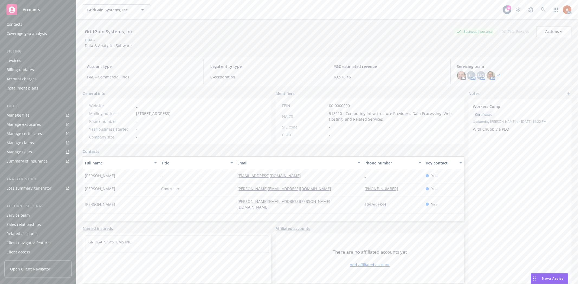
drag, startPoint x: 173, startPoint y: 207, endPoint x: 201, endPoint y: 204, distance: 27.7
click at [174, 207] on div "-" at bounding box center [197, 204] width 76 height 18
drag, startPoint x: 220, startPoint y: 202, endPoint x: 317, endPoint y: 203, distance: 96.9
click at [317, 203] on div "[PERSON_NAME] - [PERSON_NAME][EMAIL_ADDRESS][PERSON_NAME][DOMAIN_NAME] 60476098…" at bounding box center [273, 204] width 381 height 18
copy div "[PERSON_NAME][EMAIL_ADDRESS][PERSON_NAME][DOMAIN_NAME]"
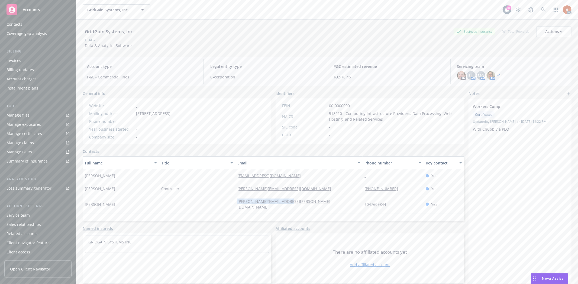
click at [12, 216] on div "Service team" at bounding box center [17, 215] width 23 height 9
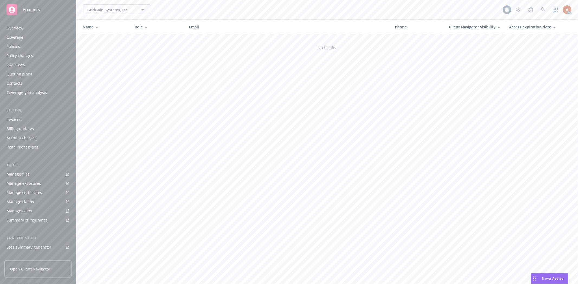
scroll to position [59, 0]
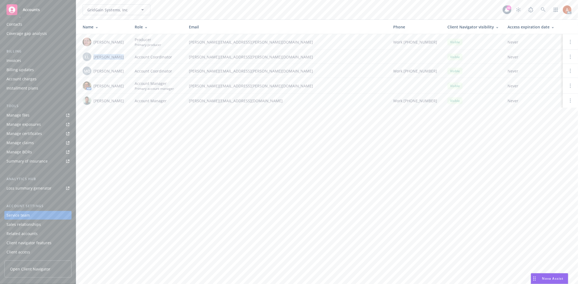
drag, startPoint x: 92, startPoint y: 57, endPoint x: 126, endPoint y: 56, distance: 34.1
click at [126, 56] on td "LL [PERSON_NAME]" at bounding box center [103, 57] width 54 height 14
copy span "[PERSON_NAME]"
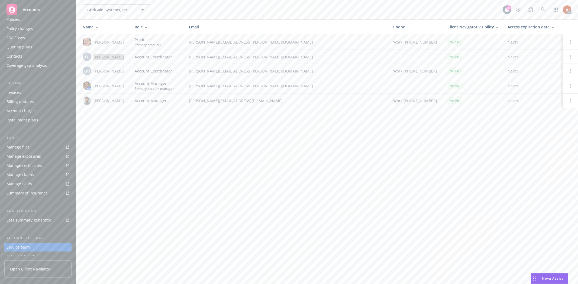
scroll to position [0, 0]
click at [23, 75] on div "Quoting plans" at bounding box center [19, 74] width 26 height 9
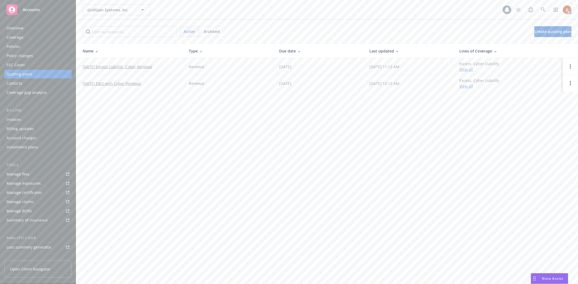
drag, startPoint x: 81, startPoint y: 64, endPoint x: 172, endPoint y: 64, distance: 91.0
click at [172, 64] on td "[DATE] Excess Liability, Cyber Renewal" at bounding box center [130, 66] width 108 height 17
click at [20, 49] on div "Policies" at bounding box center [37, 46] width 63 height 9
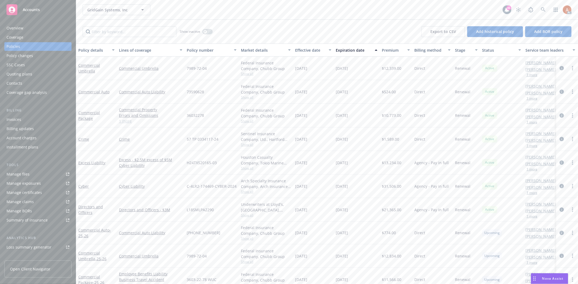
click at [12, 27] on div "Overview" at bounding box center [14, 28] width 17 height 9
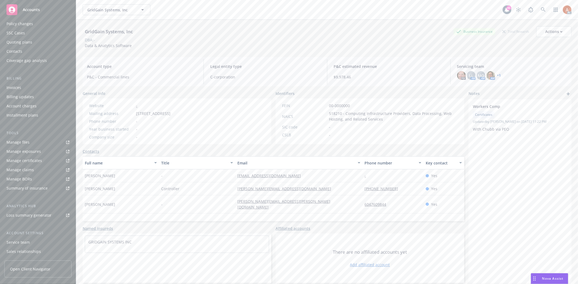
scroll to position [59, 0]
click at [22, 215] on div "Service team" at bounding box center [17, 215] width 23 height 9
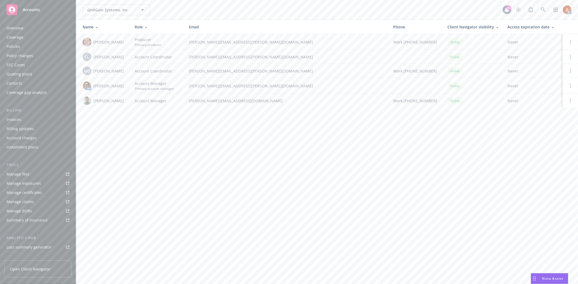
click at [9, 26] on div "Overview" at bounding box center [14, 28] width 17 height 9
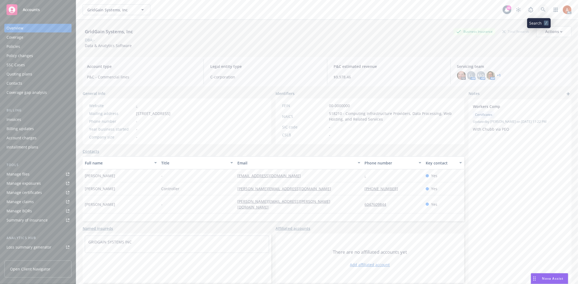
click at [540, 9] on icon at bounding box center [542, 9] width 5 height 5
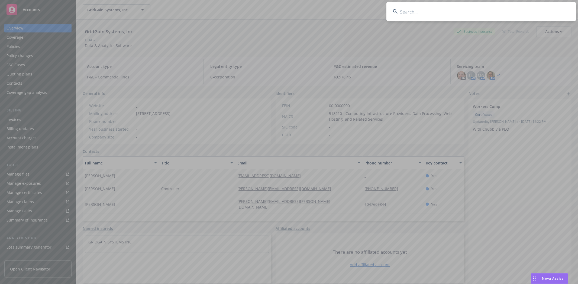
click at [413, 12] on input at bounding box center [481, 11] width 190 height 19
paste input "Engineered Construction Services Corp."
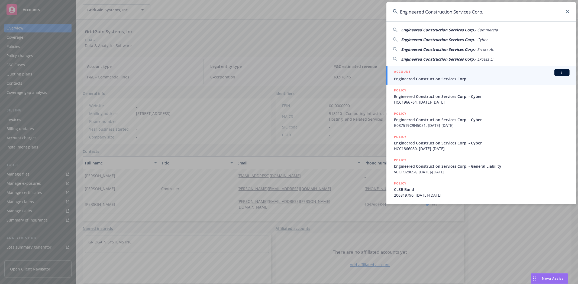
type input "Engineered Construction Services Corp."
click at [405, 71] on h5 "ACCOUNT" at bounding box center [402, 72] width 17 height 6
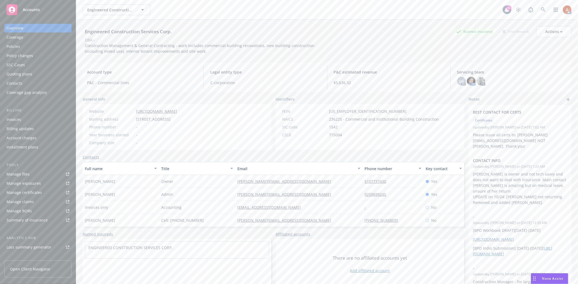
click at [10, 45] on div "Policies" at bounding box center [13, 46] width 14 height 9
